Goal: Transaction & Acquisition: Purchase product/service

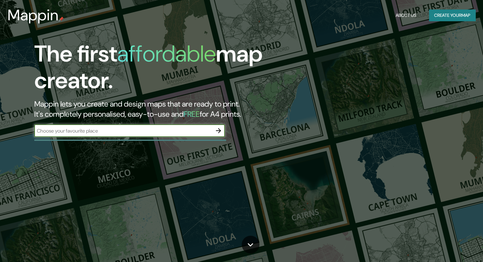
click at [112, 132] on input "text" at bounding box center [123, 130] width 178 height 7
type input "[GEOGRAPHIC_DATA][PERSON_NAME]"
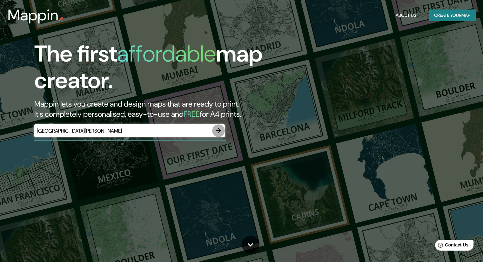
click at [218, 127] on icon "button" at bounding box center [219, 131] width 8 height 8
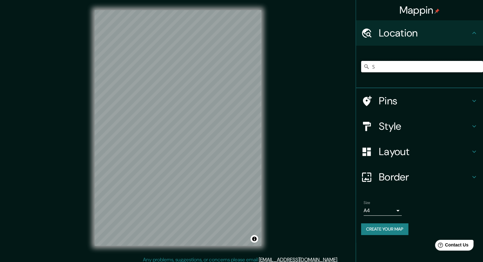
click at [383, 65] on input "S" at bounding box center [422, 66] width 122 height 11
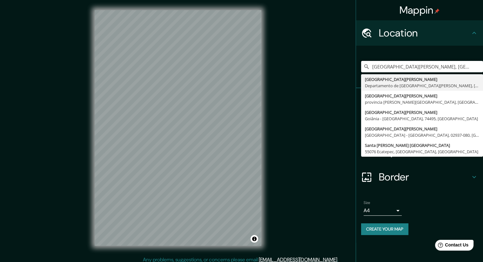
type input "[GEOGRAPHIC_DATA][PERSON_NAME], [GEOGRAPHIC_DATA][PERSON_NAME], [GEOGRAPHIC_DAT…"
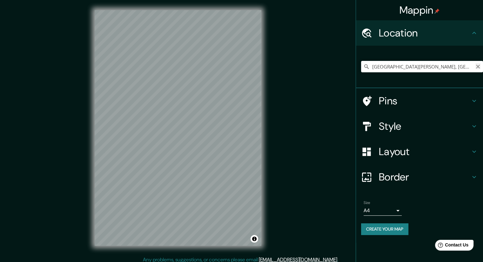
click at [476, 64] on icon "Clear" at bounding box center [477, 66] width 5 height 5
paste input "[PERSON_NAME][STREET_ADDRESS][PERSON_NAME][PERSON_NAME]"
type input "[PERSON_NAME], [PERSON_NAME], [GEOGRAPHIC_DATA], B7600, [GEOGRAPHIC_DATA]"
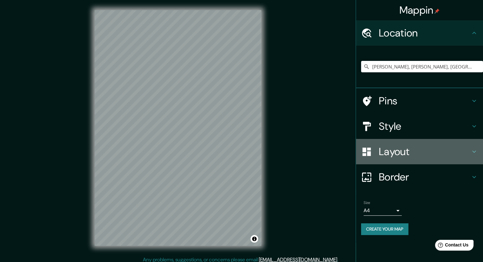
click at [407, 148] on h4 "Layout" at bounding box center [424, 151] width 91 height 13
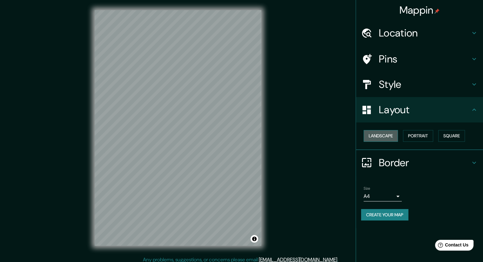
click at [386, 132] on button "Landscape" at bounding box center [381, 136] width 34 height 12
